Goal: Transaction & Acquisition: Purchase product/service

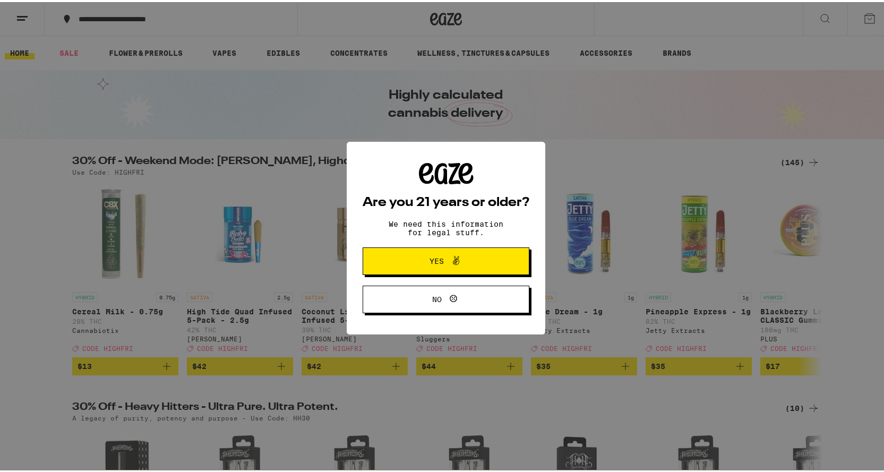
click at [430, 262] on span "Yes" at bounding box center [437, 258] width 14 height 7
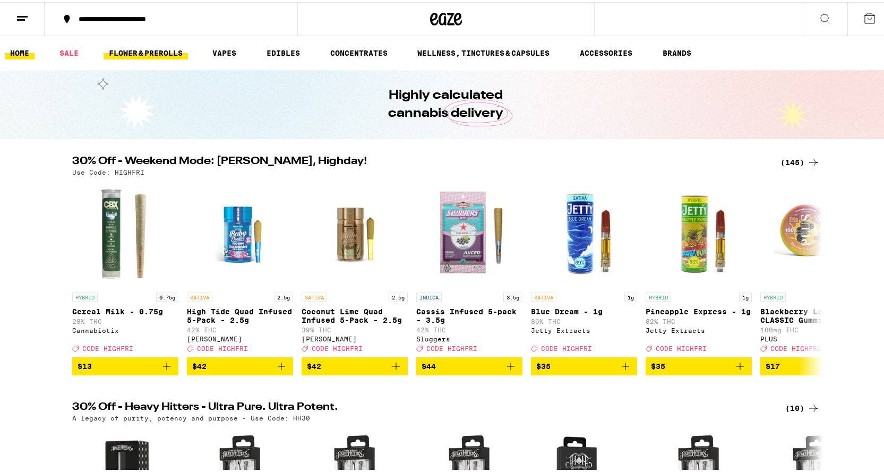
click at [160, 48] on link "FLOWER & PREROLLS" at bounding box center [145, 51] width 84 height 13
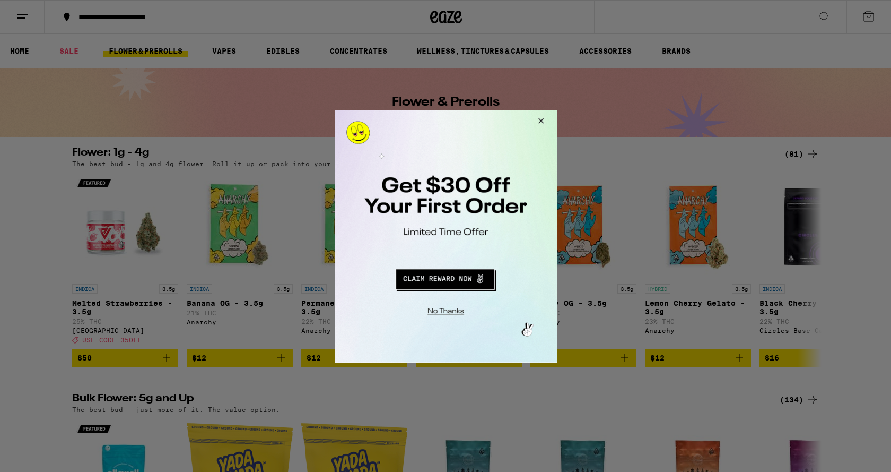
click at [539, 119] on button "Close Modal" at bounding box center [539, 121] width 29 height 25
